Goal: Communication & Community: Answer question/provide support

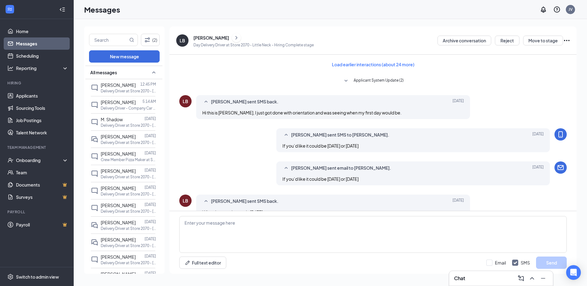
click at [112, 96] on div "[PERSON_NAME] 12:45 PM Delivery Driver at Store 2070 - [GEOGRAPHIC_DATA]" at bounding box center [123, 87] width 65 height 17
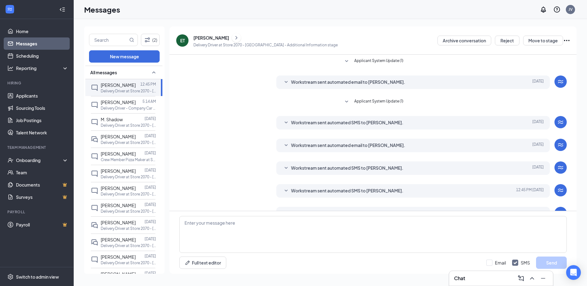
scroll to position [16, 0]
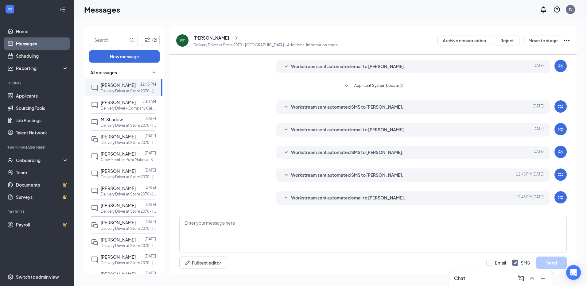
click at [120, 105] on div "[PERSON_NAME]" at bounding box center [118, 102] width 35 height 7
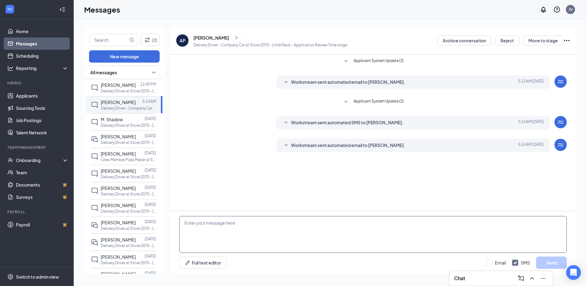
click at [254, 229] on textarea at bounding box center [373, 234] width 388 height 37
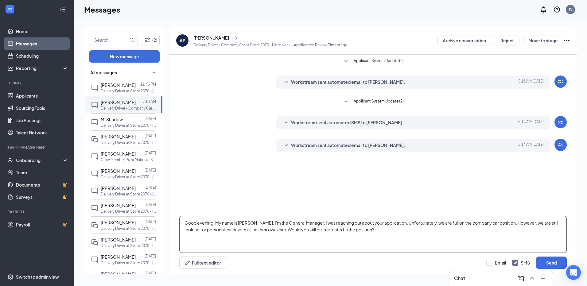
type textarea "Good evening. My name is [PERSON_NAME]. I'm the General Manager. I was reaching…"
click at [548, 262] on button "Send" at bounding box center [551, 263] width 31 height 12
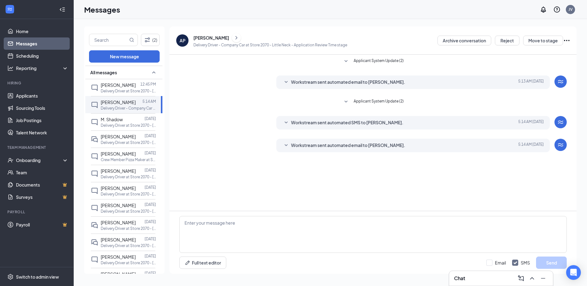
click at [118, 84] on span "[PERSON_NAME]" at bounding box center [118, 85] width 35 height 6
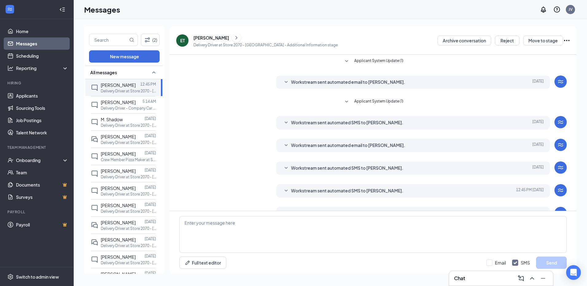
scroll to position [16, 0]
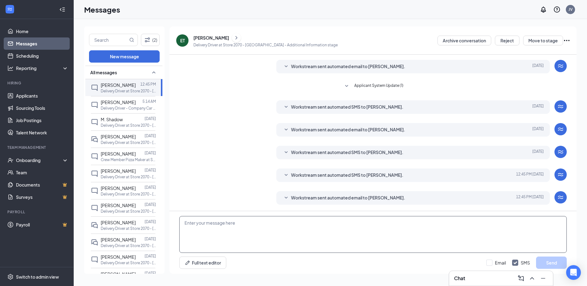
click at [259, 237] on textarea at bounding box center [373, 234] width 388 height 37
type textarea "Good evening. My name is [PERSON_NAME]. I'm the General Manager. I was reaching…"
click at [558, 262] on button "Send" at bounding box center [551, 263] width 31 height 12
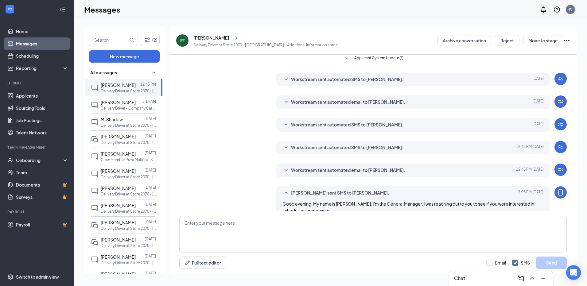
scroll to position [56, 0]
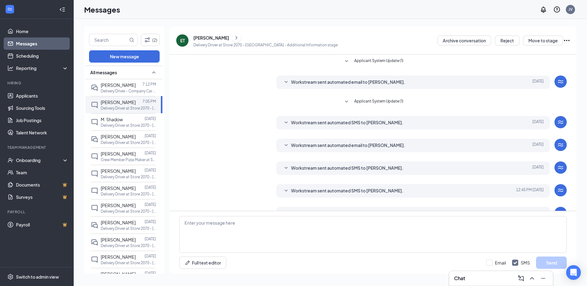
scroll to position [56, 0]
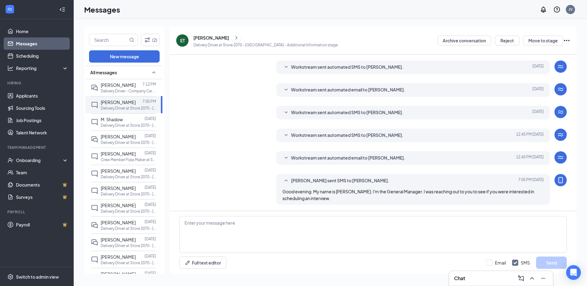
drag, startPoint x: 128, startPoint y: 84, endPoint x: 133, endPoint y: 92, distance: 8.5
click at [128, 84] on span "[PERSON_NAME]" at bounding box center [118, 85] width 35 height 6
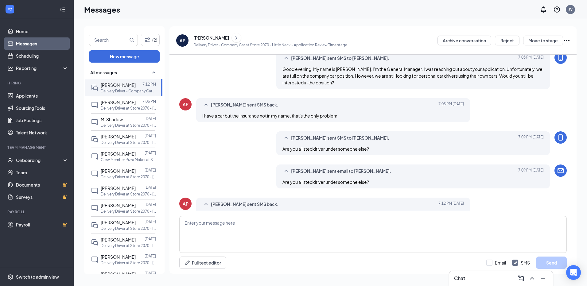
scroll to position [186, 0]
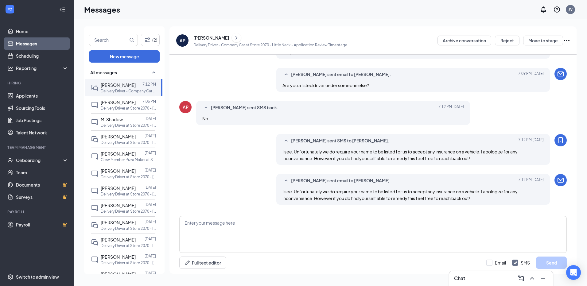
click at [122, 104] on span "[PERSON_NAME]" at bounding box center [118, 103] width 35 height 6
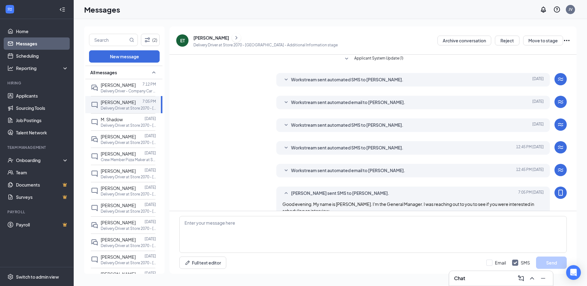
scroll to position [56, 0]
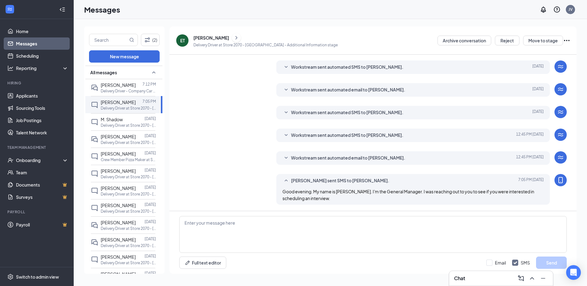
click at [124, 121] on div at bounding box center [134, 119] width 22 height 7
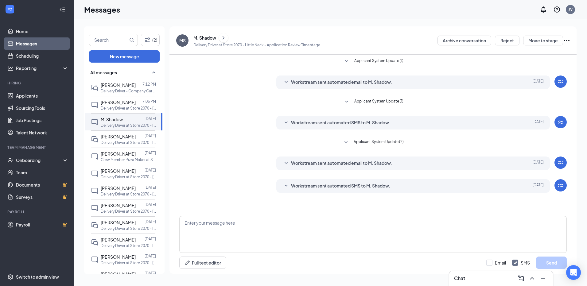
click at [128, 85] on span "[PERSON_NAME]" at bounding box center [118, 85] width 35 height 6
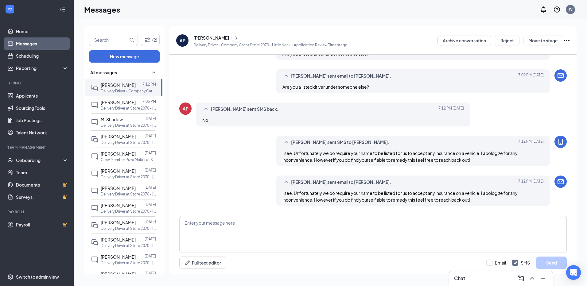
scroll to position [186, 0]
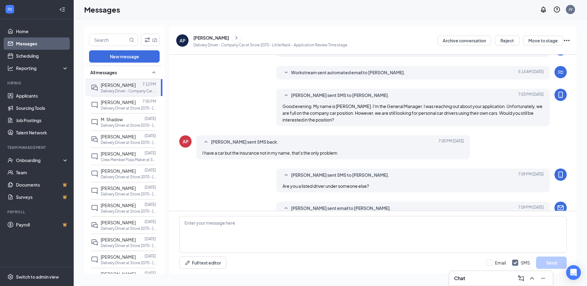
scroll to position [186, 0]
